Goal: Transaction & Acquisition: Purchase product/service

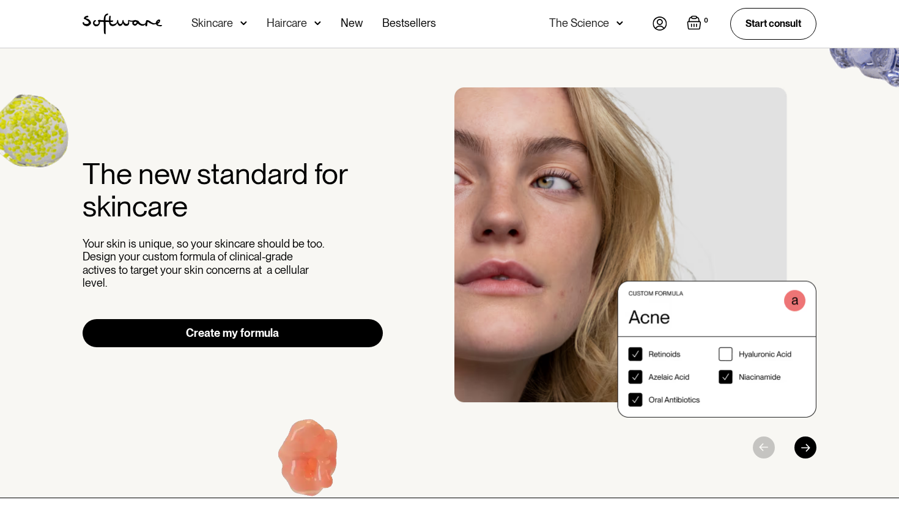
click at [225, 31] on div "Skincare" at bounding box center [220, 24] width 56 height 48
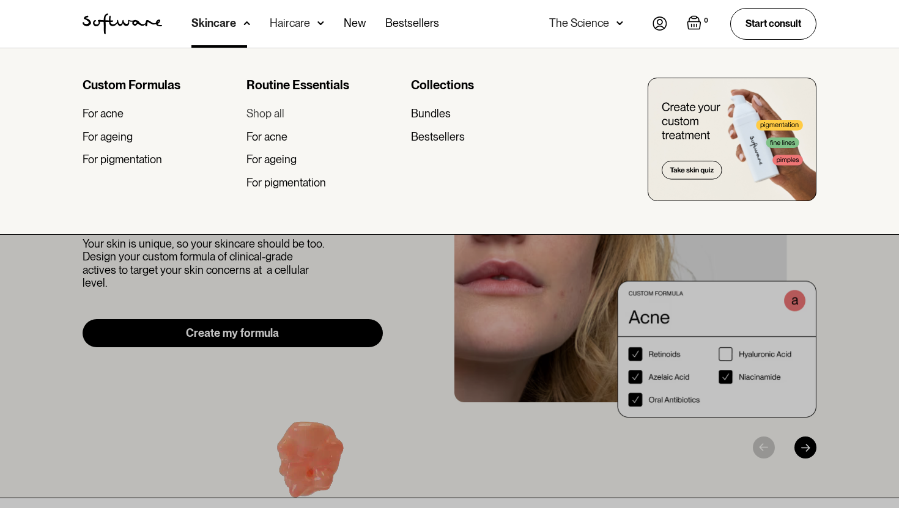
click at [280, 116] on div "Shop all" at bounding box center [266, 113] width 38 height 13
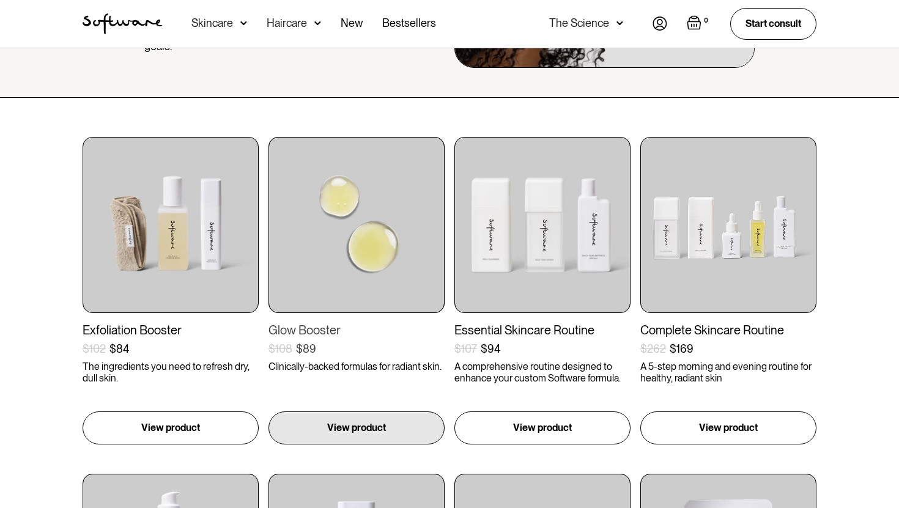
scroll to position [169, 0]
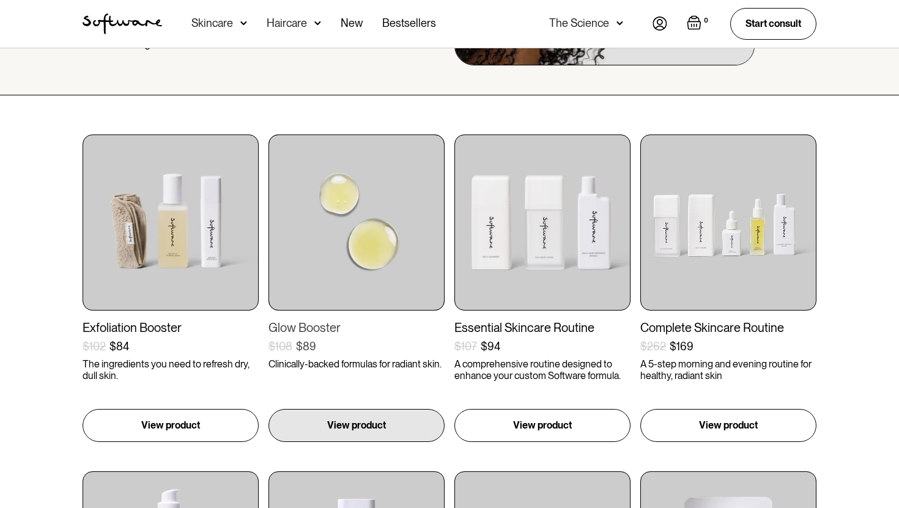
click at [363, 291] on img at bounding box center [357, 223] width 176 height 176
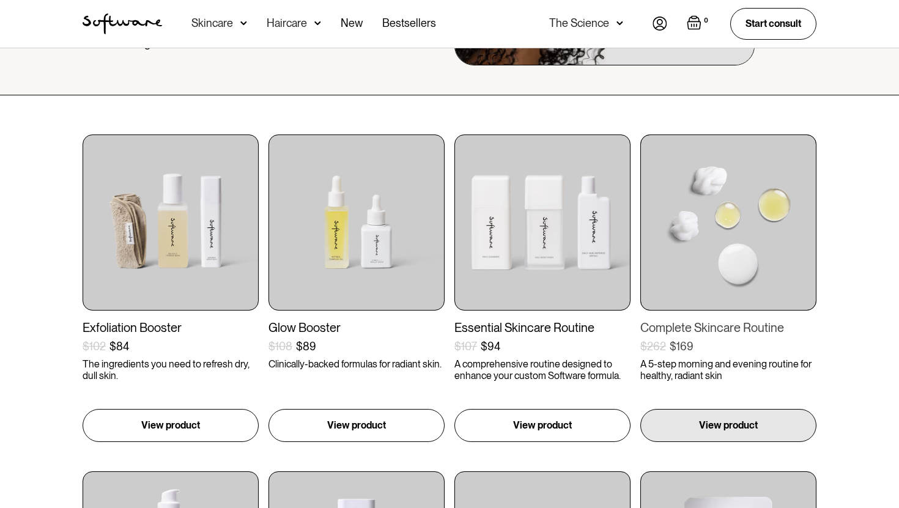
click at [729, 226] on img at bounding box center [729, 223] width 176 height 176
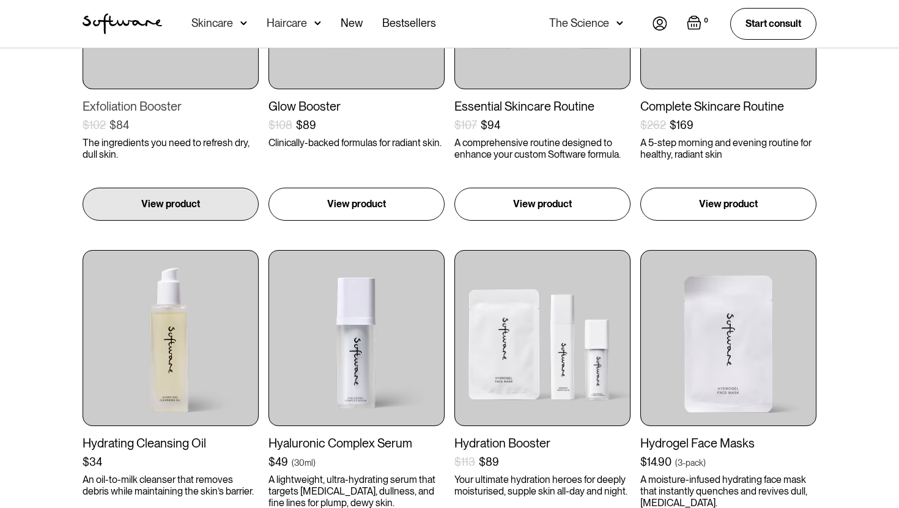
scroll to position [397, 0]
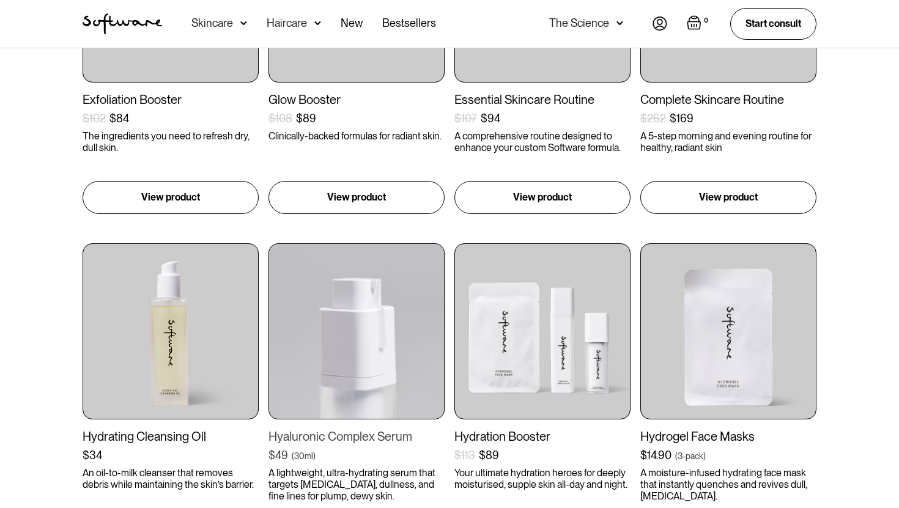
click at [335, 363] on img at bounding box center [357, 332] width 176 height 176
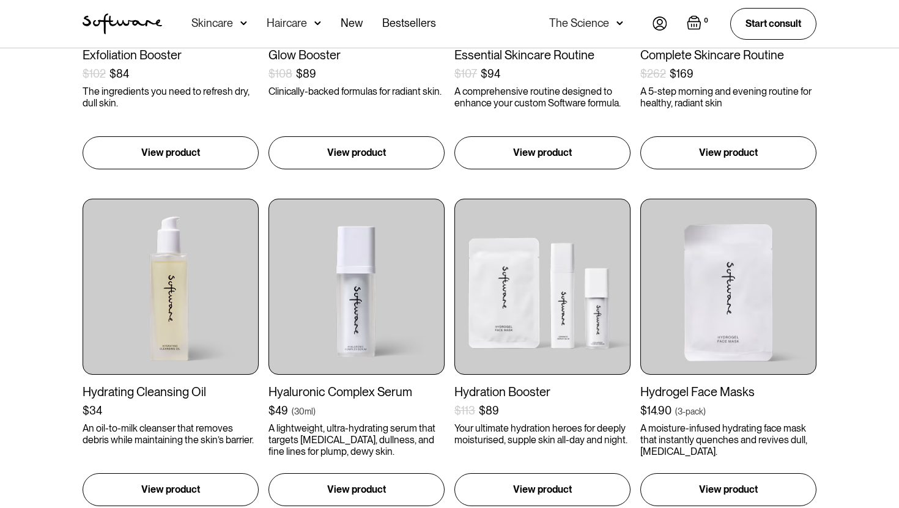
scroll to position [449, 0]
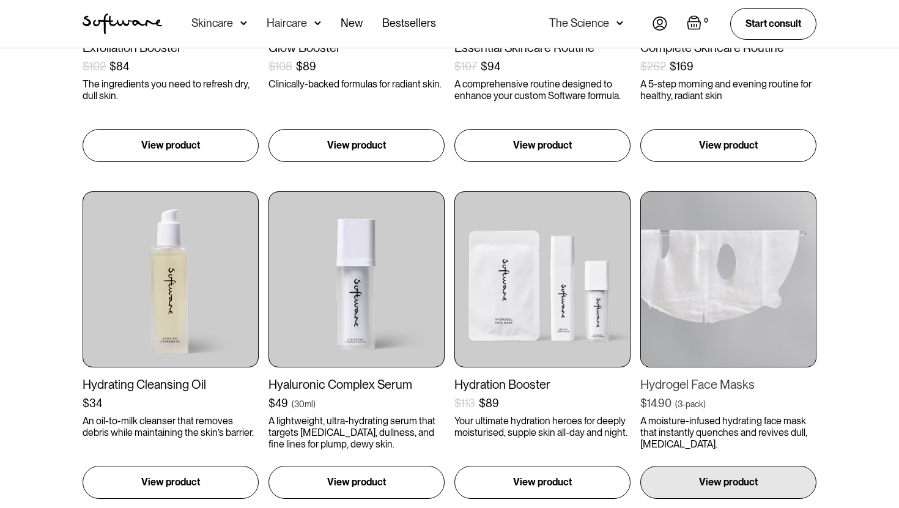
click at [753, 278] on img at bounding box center [729, 280] width 176 height 176
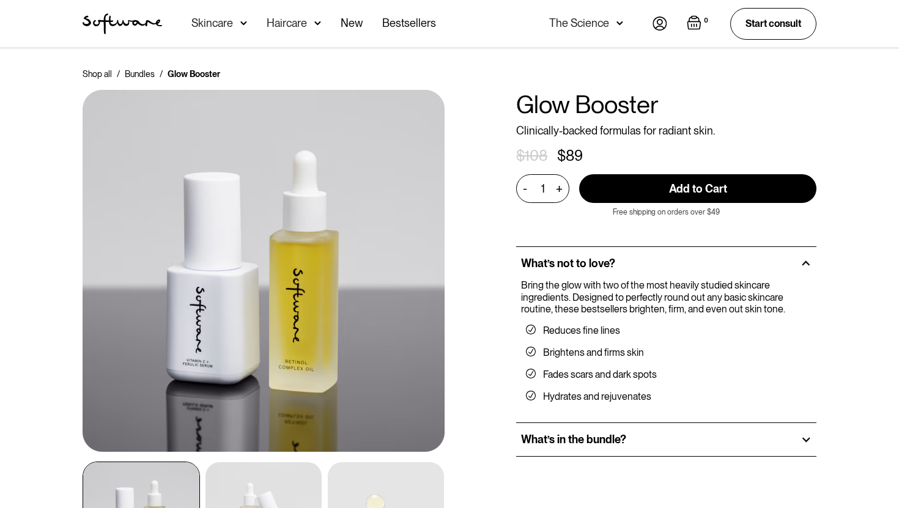
click at [686, 176] on input "Add to Cart" at bounding box center [697, 188] width 237 height 29
type input "Add to Cart"
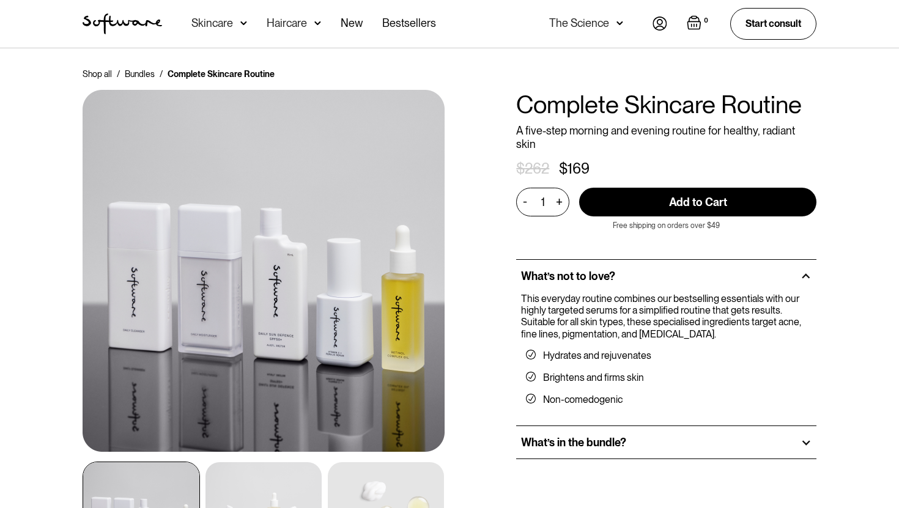
scroll to position [67, 0]
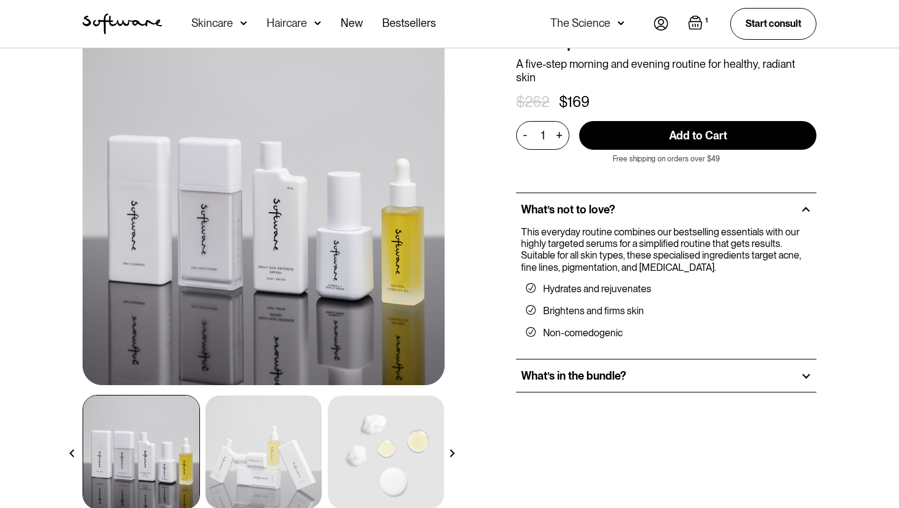
click at [683, 134] on input "Add to Cart" at bounding box center [697, 135] width 237 height 29
type input "Add to Cart"
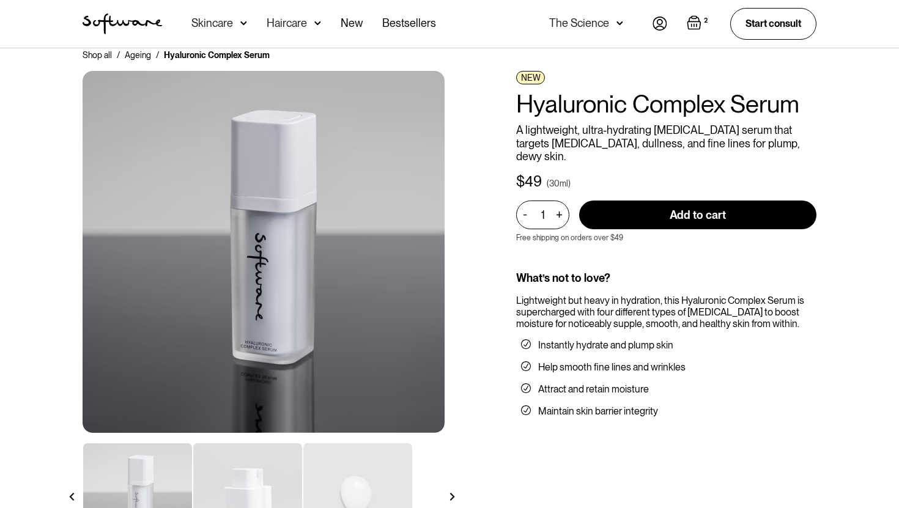
scroll to position [20, 0]
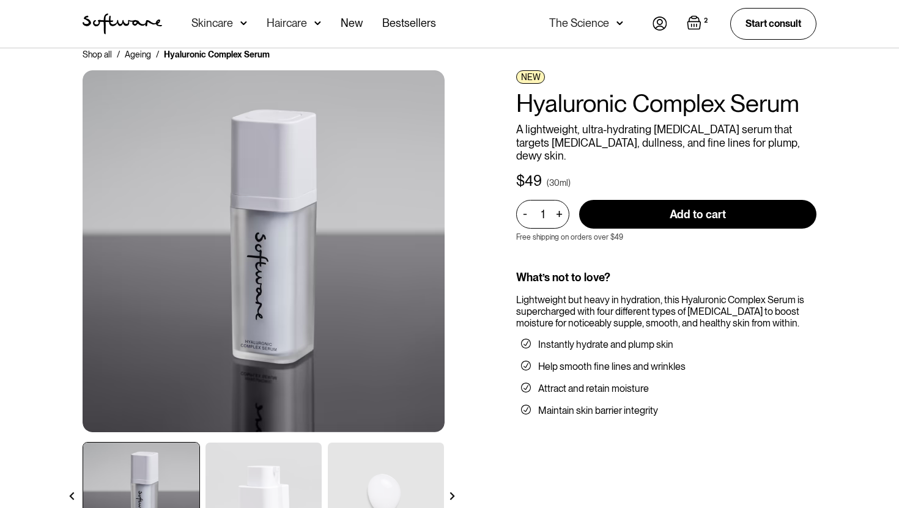
click at [686, 209] on input "Add to cart" at bounding box center [697, 214] width 237 height 29
type input "Add to cart"
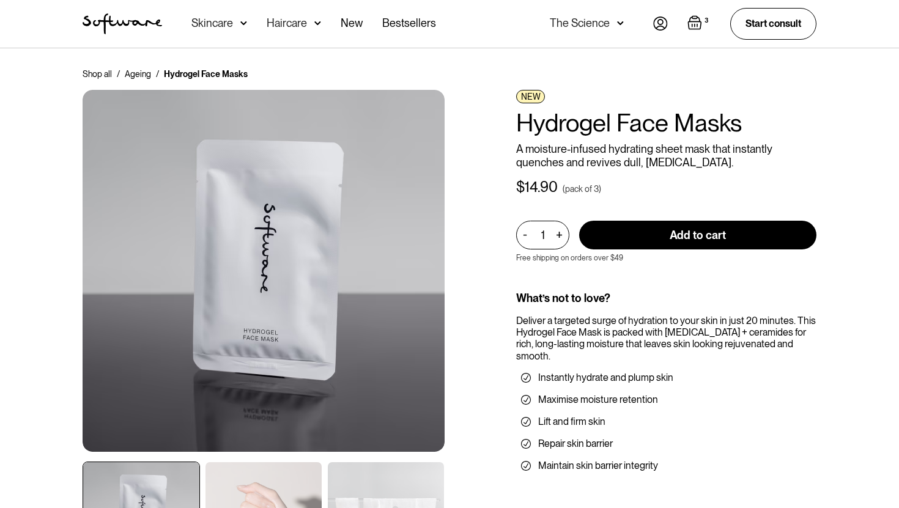
click at [674, 230] on input "Add to cart" at bounding box center [697, 235] width 237 height 29
type input "Add to cart"
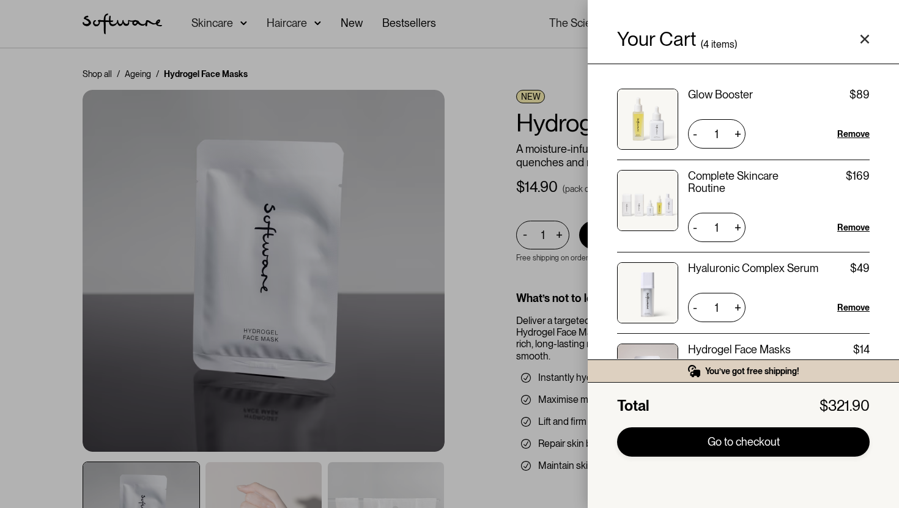
click at [723, 452] on link "Go to checkout" at bounding box center [743, 442] width 253 height 29
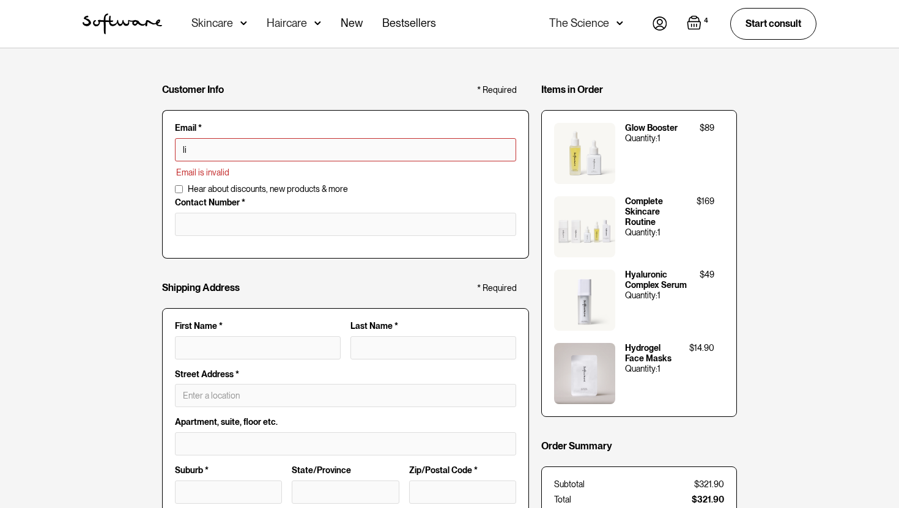
type input "[EMAIL_ADDRESS][DOMAIN_NAME]"
click at [226, 348] on div "First Name *" at bounding box center [258, 345] width 176 height 48
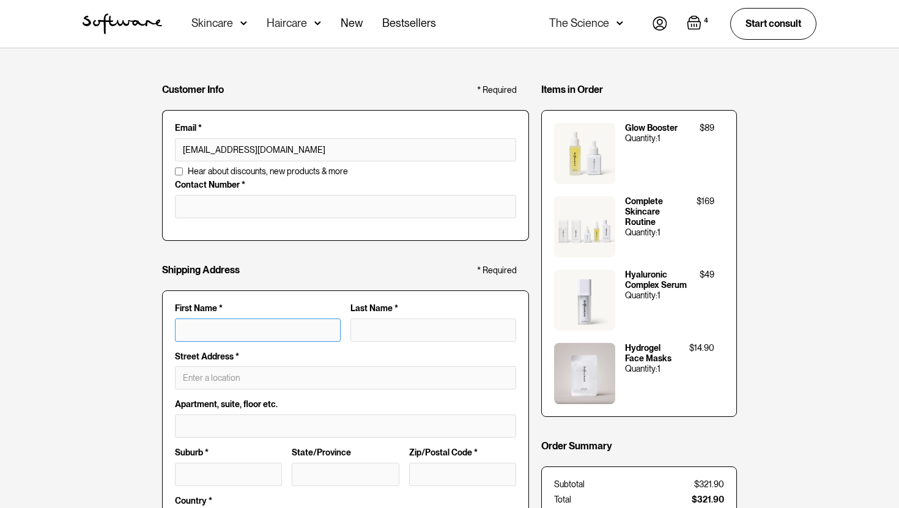
click at [214, 319] on input "First Name *" at bounding box center [258, 330] width 166 height 23
type input "l"
type input "li"
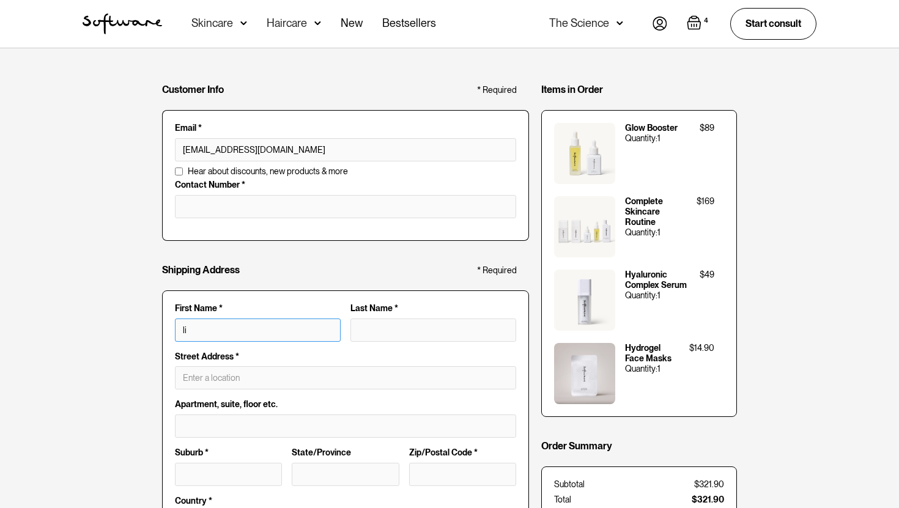
type input "lib"
type input "libe"
type input "liber"
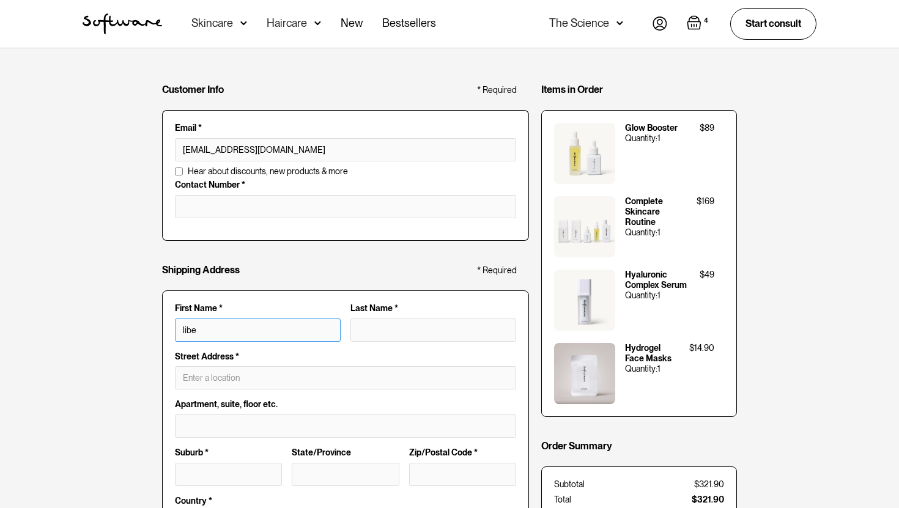
type input "liber"
type input "[PERSON_NAME]"
type input "liberty"
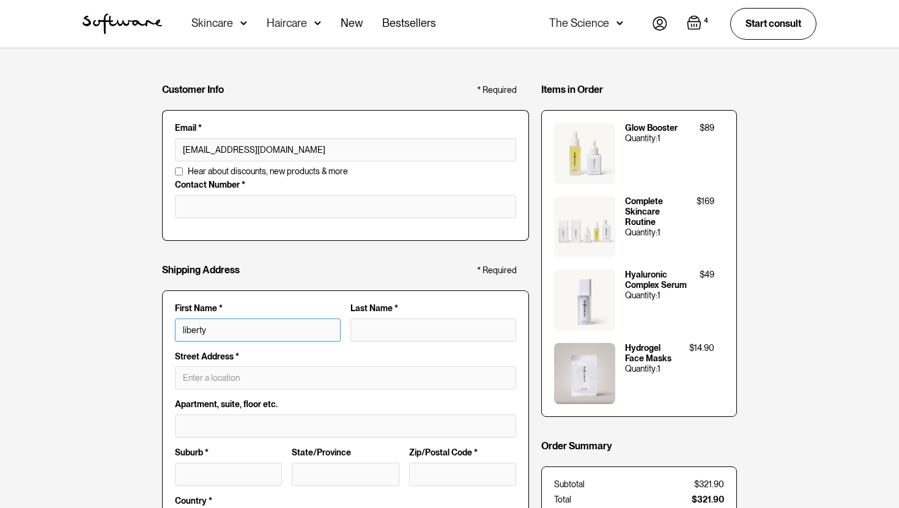
type input "liberty"
click at [384, 332] on input "Last Name *" at bounding box center [434, 330] width 166 height 23
type input "e"
type input "liberty e"
type input "liberty"
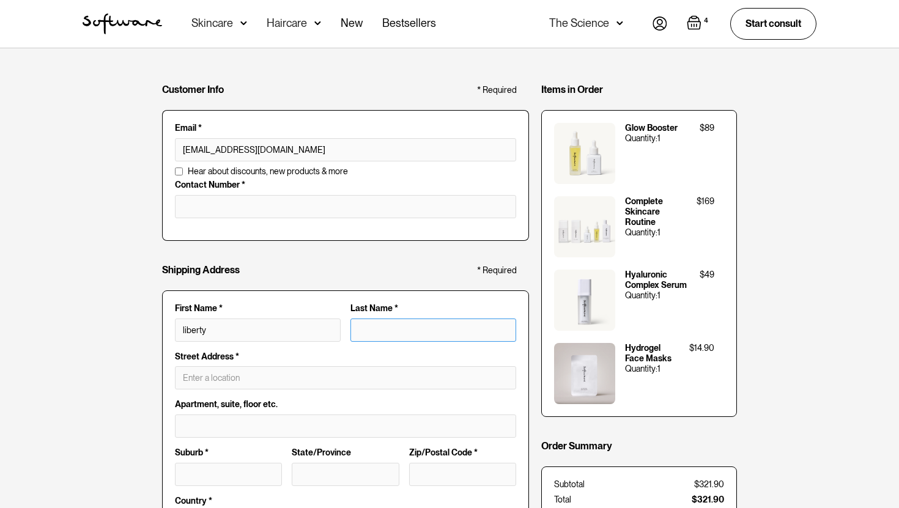
type input "r"
type input "liberty r"
type input "ro"
type input "liberty ro"
type input "row"
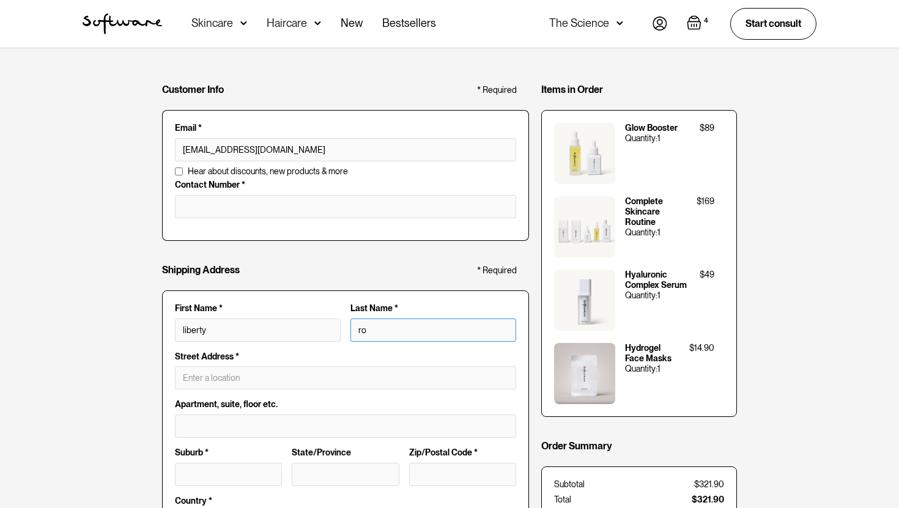
type input "liberty row"
type input "[PERSON_NAME]"
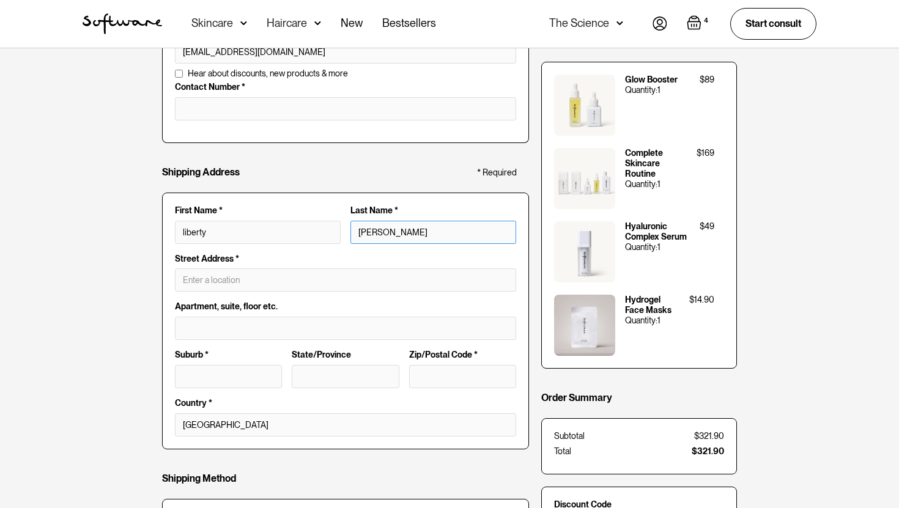
scroll to position [111, 0]
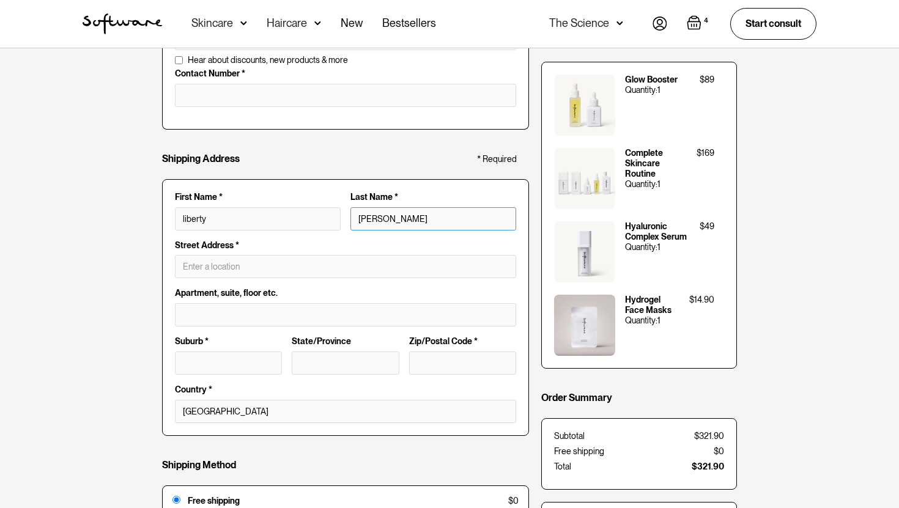
type input "[PERSON_NAME]"
click at [264, 265] on input "text" at bounding box center [345, 266] width 341 height 23
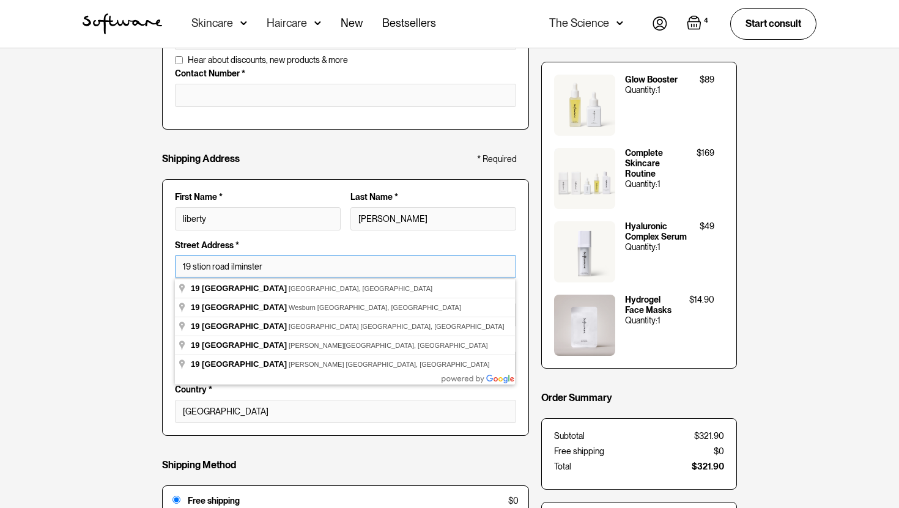
type input "19 stion road ilminster"
